Goal: Task Accomplishment & Management: Use online tool/utility

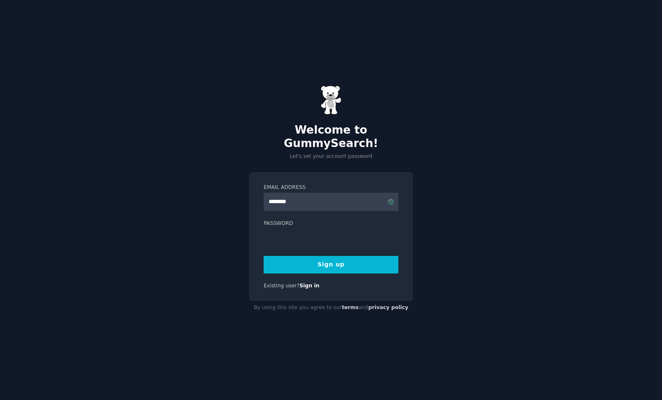
type input "**********"
click at [332, 256] on button "Sign up" at bounding box center [331, 265] width 135 height 18
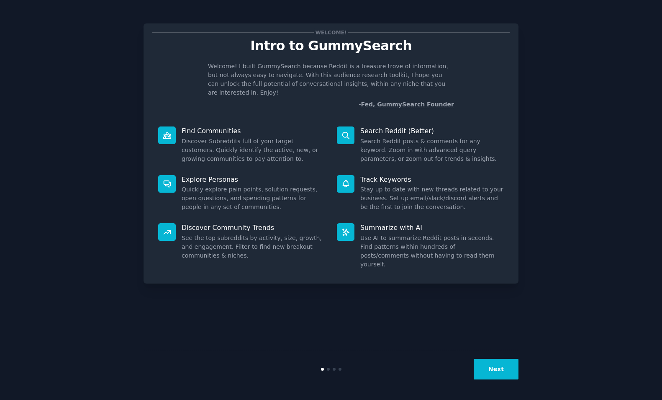
click at [502, 373] on button "Next" at bounding box center [496, 369] width 45 height 21
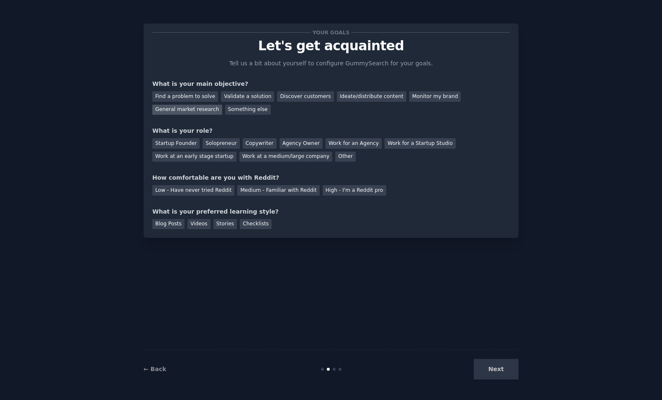
click at [192, 108] on div "General market research" at bounding box center [187, 110] width 70 height 10
click at [206, 154] on div "Work at an early stage startup" at bounding box center [194, 157] width 84 height 10
click at [264, 188] on div "Medium - Familiar with Reddit" at bounding box center [278, 190] width 82 height 10
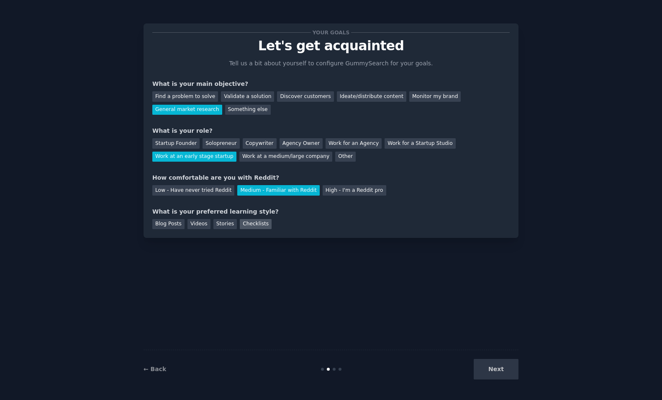
click at [259, 226] on div "Checklists" at bounding box center [256, 224] width 32 height 10
click at [505, 377] on button "Next" at bounding box center [496, 369] width 45 height 21
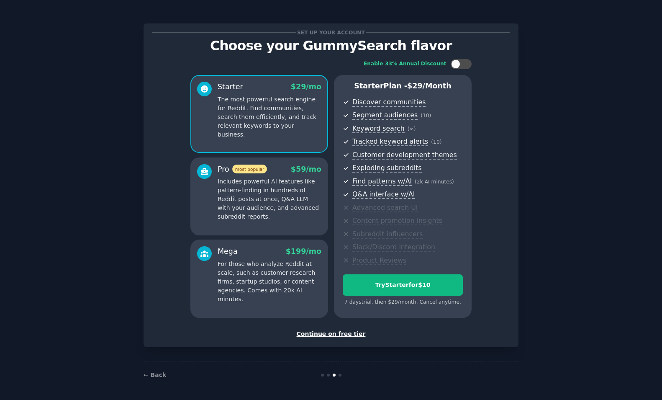
click at [341, 337] on div "Continue on free tier" at bounding box center [331, 334] width 358 height 9
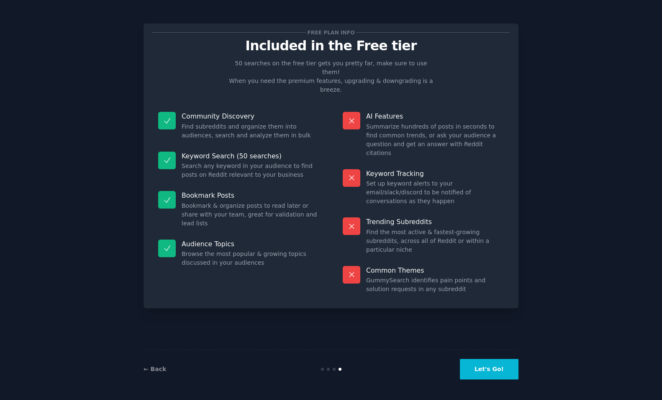
click at [510, 371] on button "Let's Go!" at bounding box center [489, 369] width 59 height 21
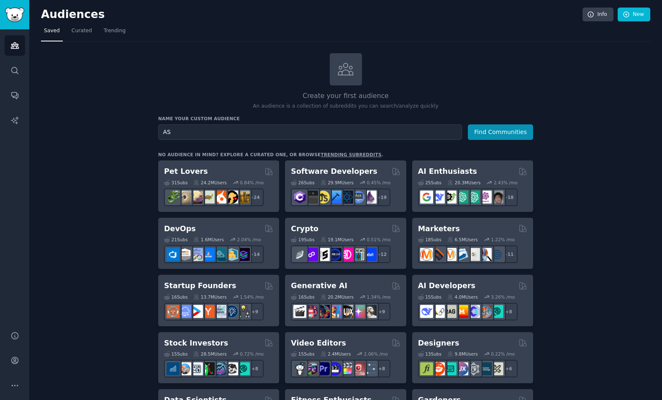
type input "A"
type input "Specialty therapies"
click at [499, 128] on button "Find Communities" at bounding box center [500, 131] width 65 height 15
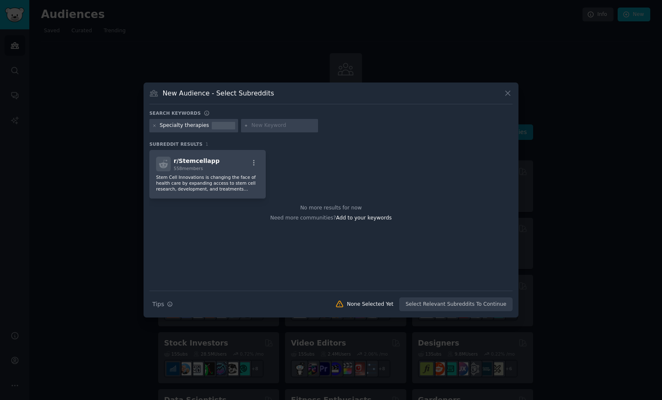
click at [283, 123] on input "text" at bounding box center [284, 126] width 64 height 8
type input "rare disease"
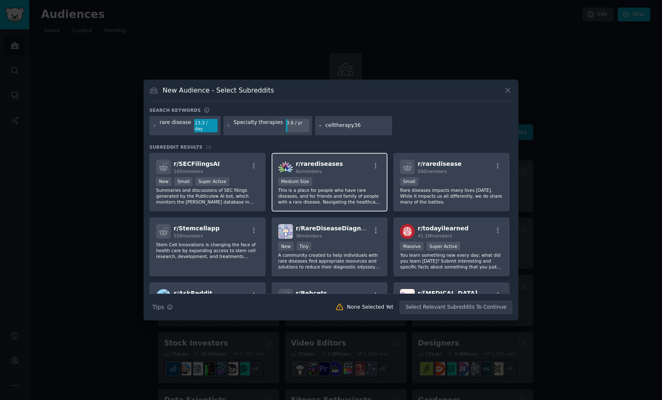
type input "celltherapy360"
